Goal: Check status: Check status

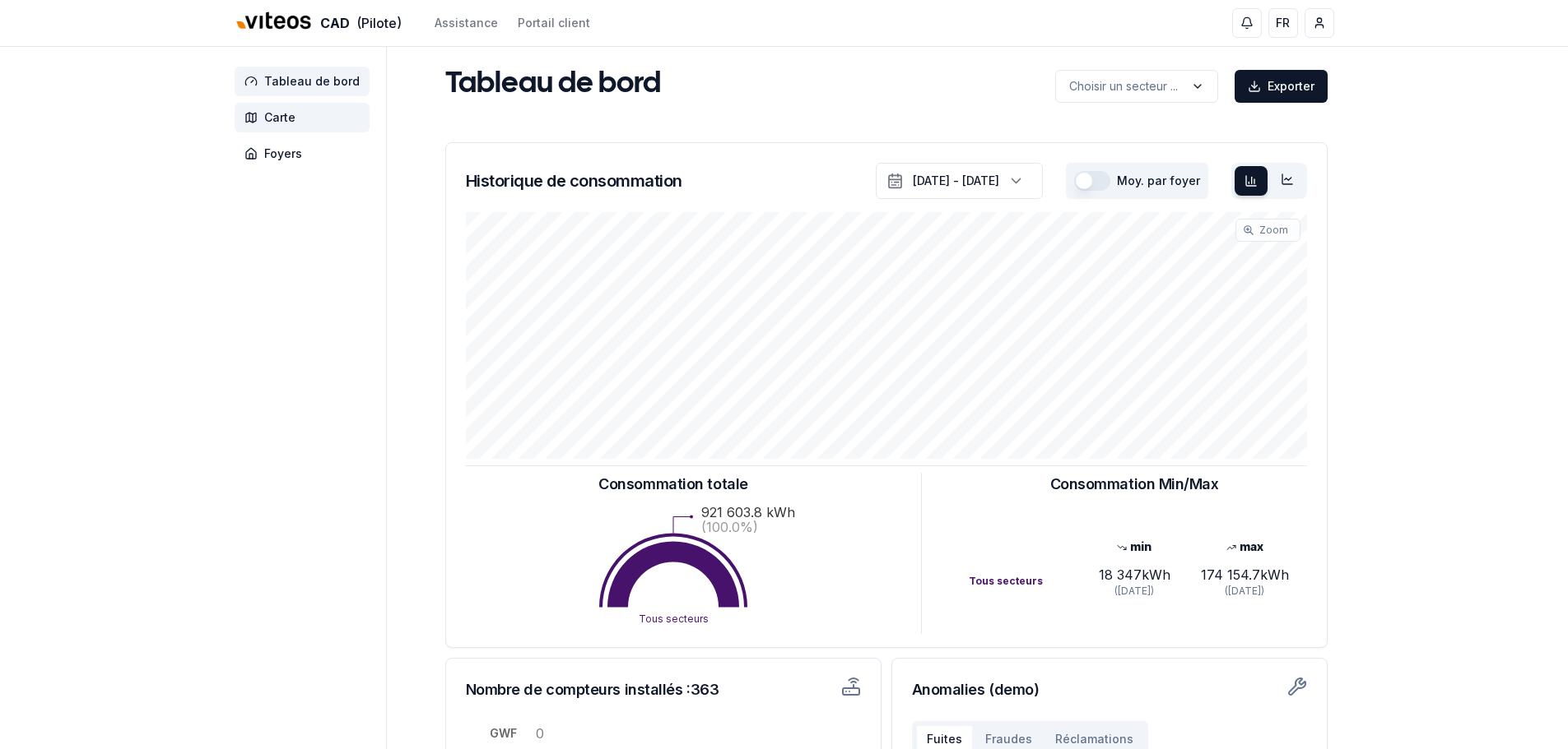
click at [288, 121] on span "Carte" at bounding box center [280, 117] width 32 height 17
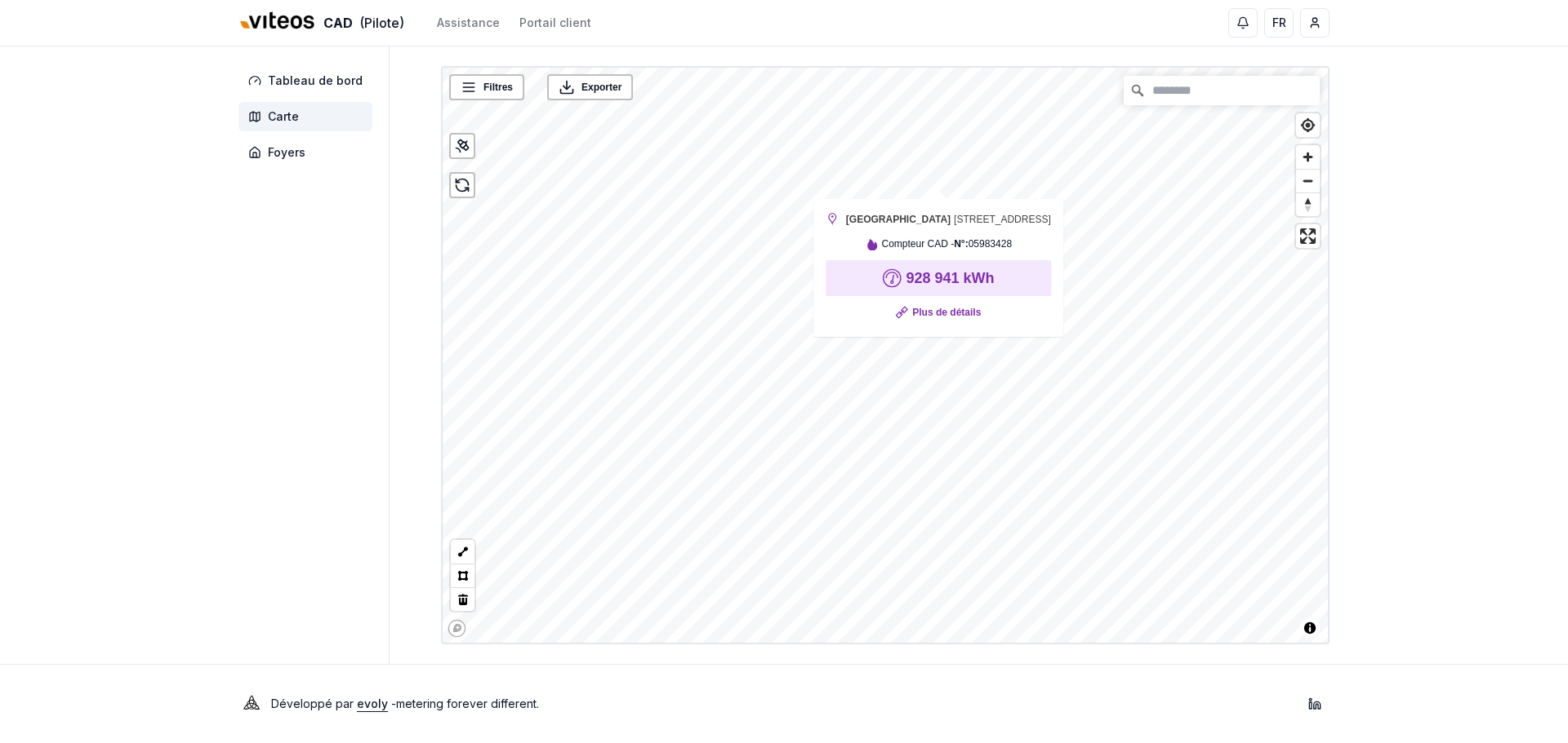
click at [929, 234] on div "Filtres © Mapbox © OpenStreetMap Improve this map Exporter Collège-Ville Rue de…" at bounding box center [885, 356] width 888 height 579
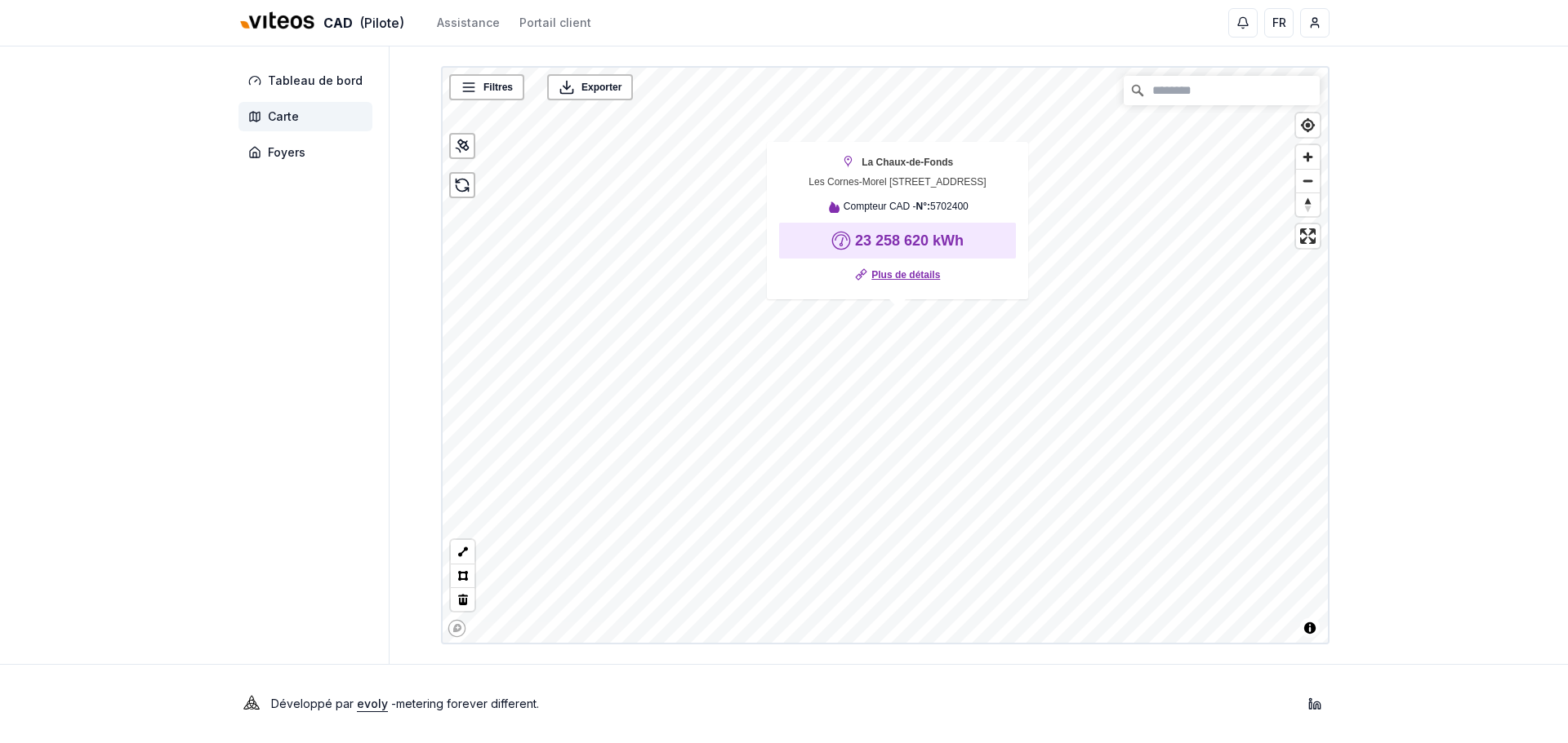
click at [902, 280] on link "Plus de détails" at bounding box center [906, 275] width 68 height 17
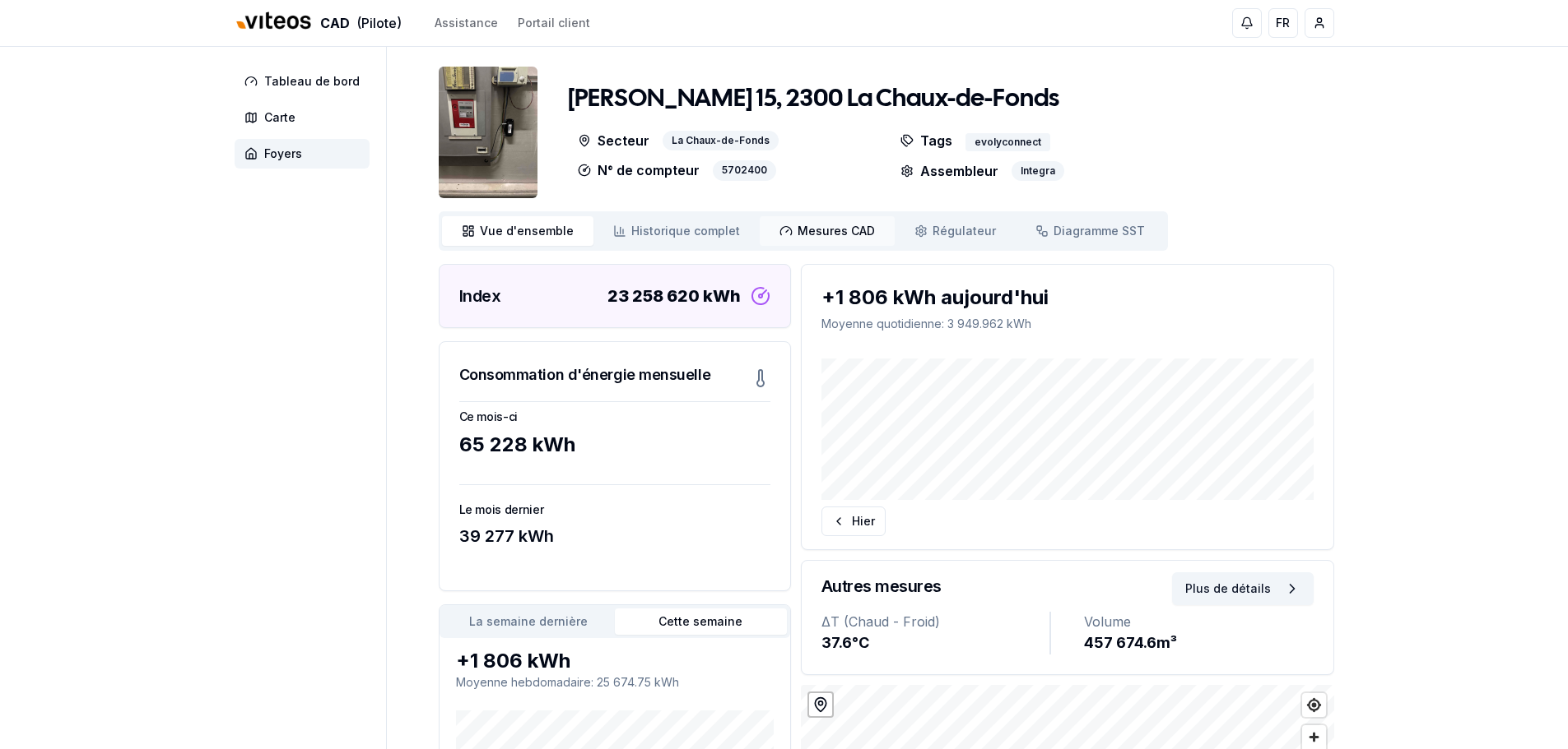
click at [810, 223] on span "Mesures CAD" at bounding box center [836, 231] width 77 height 17
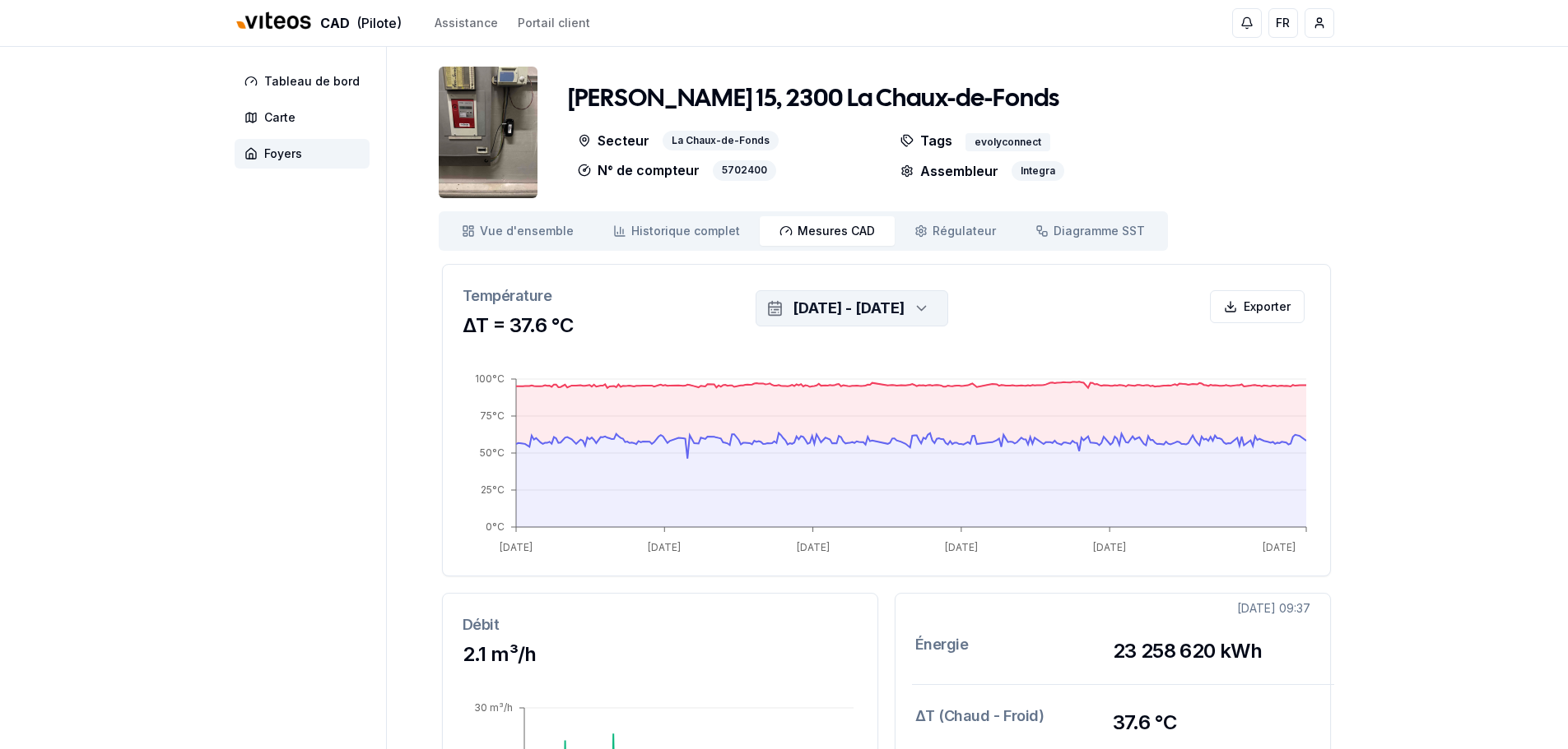
click at [842, 306] on div "[DATE] - [DATE]" at bounding box center [849, 307] width 112 height 23
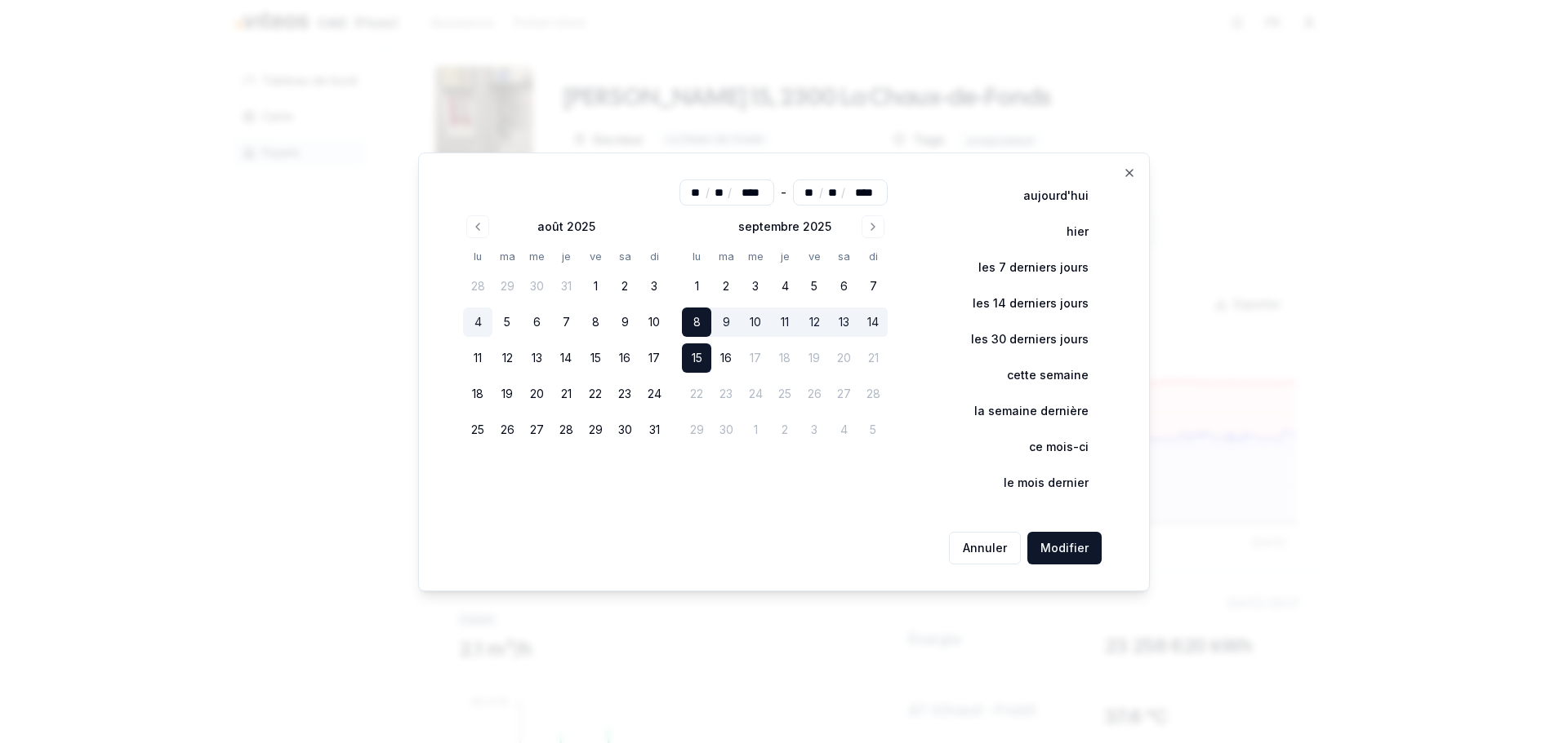
click at [481, 325] on button "4" at bounding box center [477, 323] width 29 height 29
type input "**"
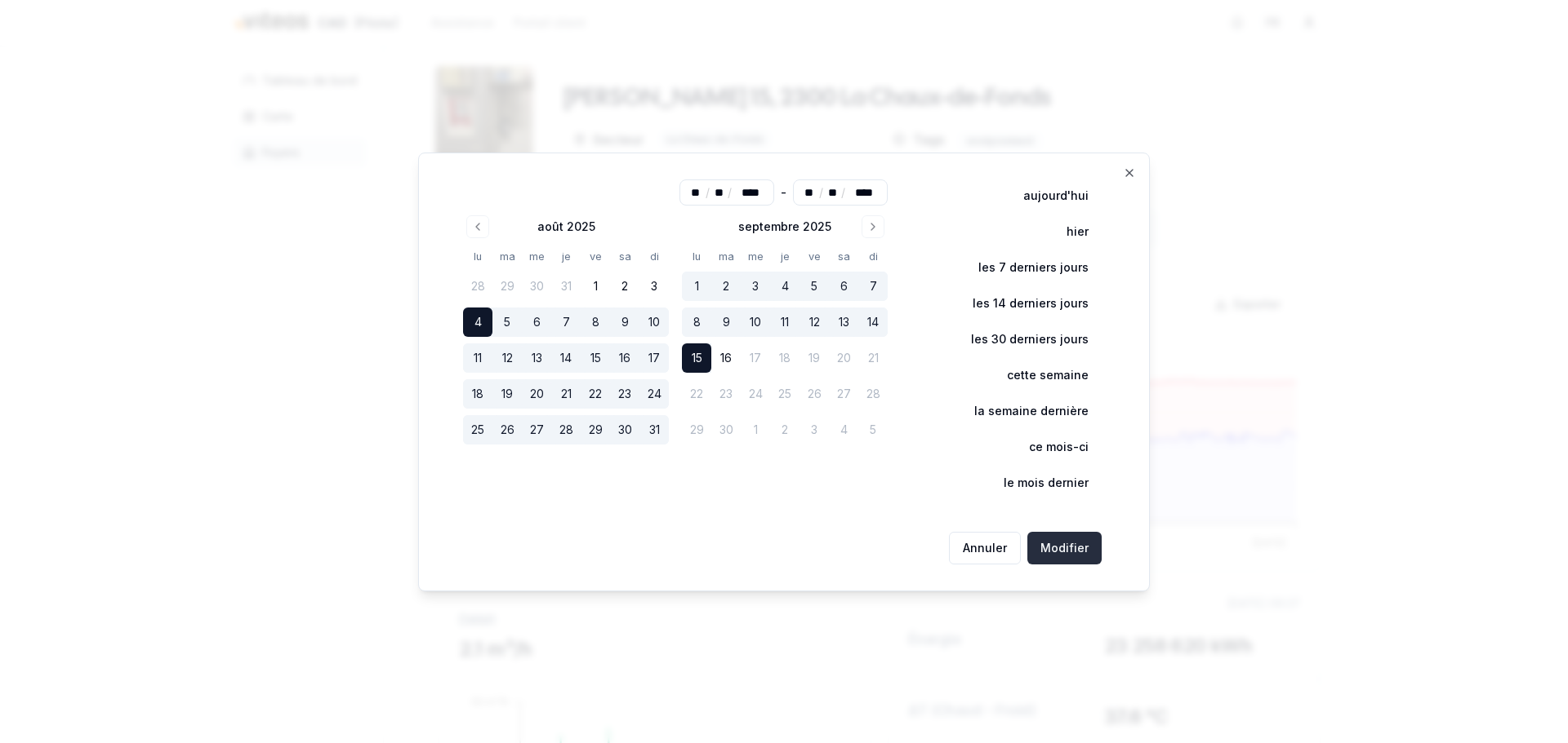
click at [1046, 549] on button "Modifier" at bounding box center [1064, 547] width 74 height 32
